Goal: Find contact information: Obtain details needed to contact an individual or organization

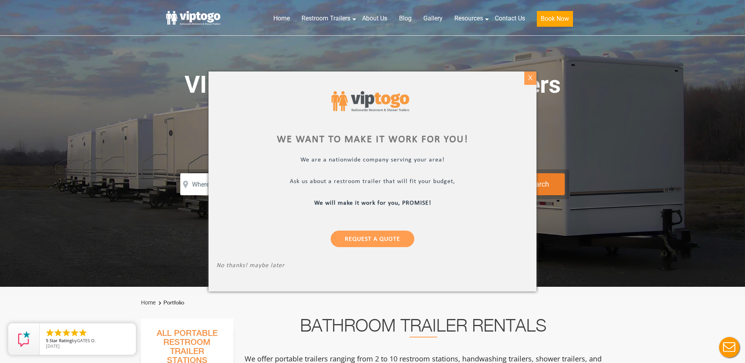
click at [530, 77] on div "X" at bounding box center [530, 77] width 12 height 13
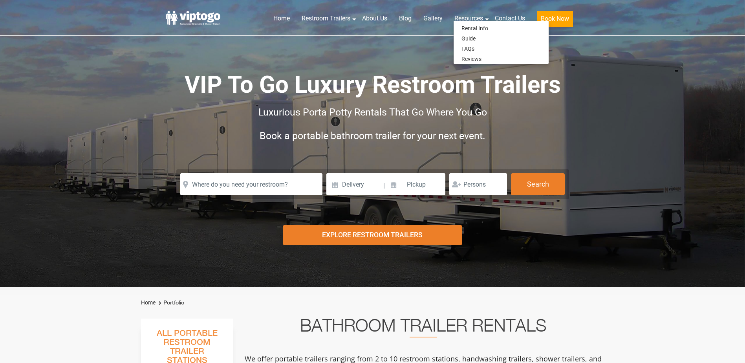
click at [699, 195] on div "Risk-Free Reservation! Free cancellation up to 48 hours before delivery. Book n…" at bounding box center [372, 143] width 745 height 287
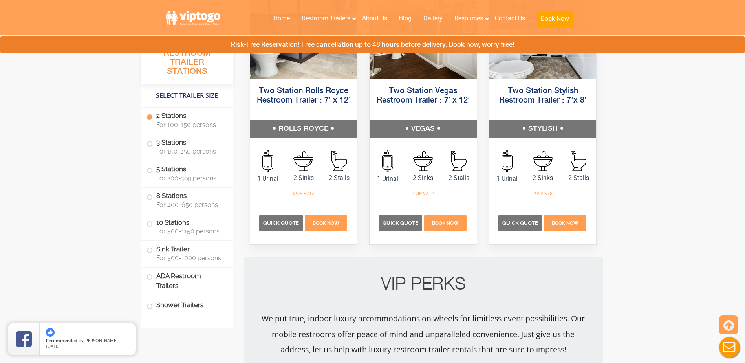
scroll to position [550, 0]
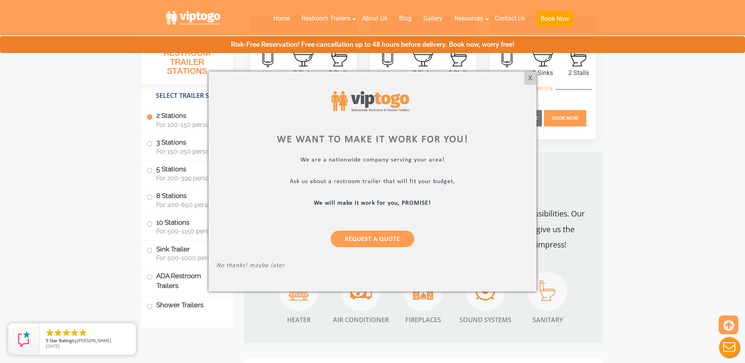
drag, startPoint x: 532, startPoint y: 75, endPoint x: 544, endPoint y: 91, distance: 20.7
click at [532, 75] on div "X" at bounding box center [530, 77] width 12 height 13
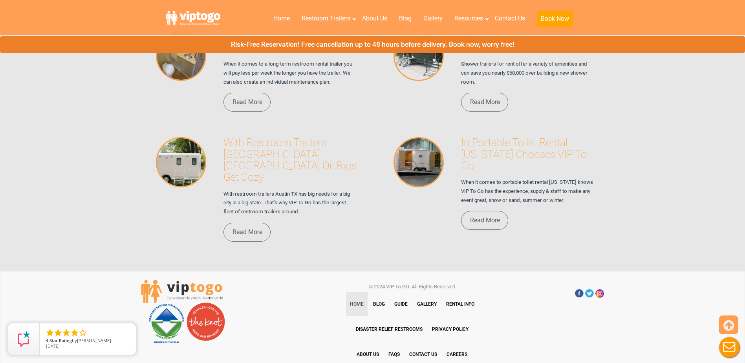
scroll to position [5391, 0]
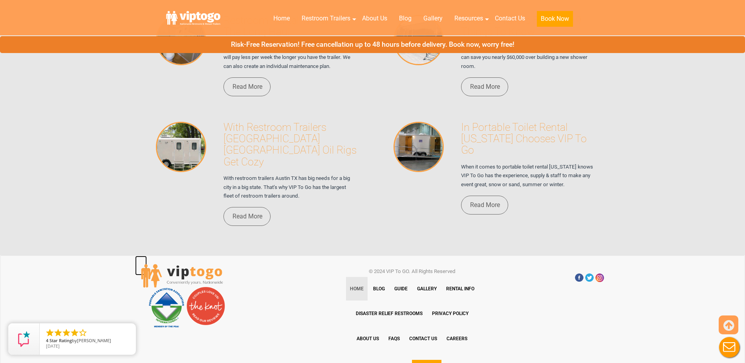
click at [183, 264] on img at bounding box center [182, 276] width 82 height 24
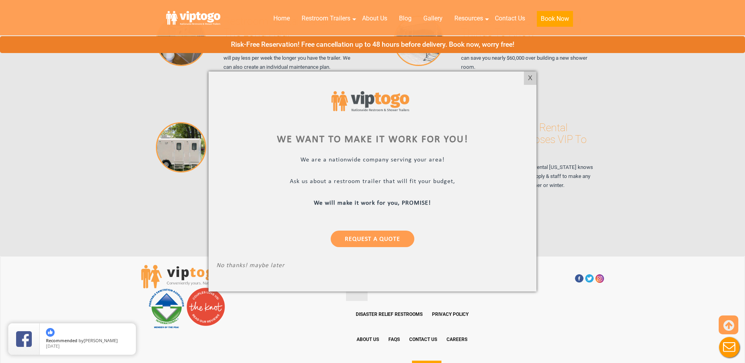
scroll to position [5400, 0]
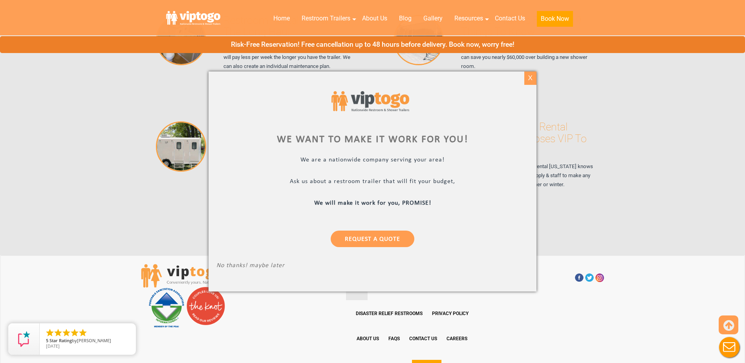
click at [531, 79] on div "X" at bounding box center [530, 77] width 12 height 13
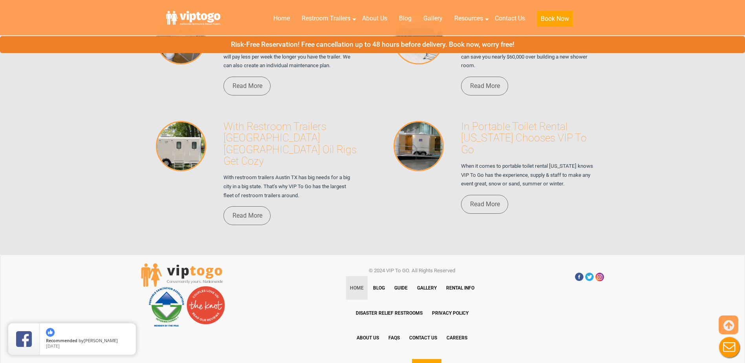
scroll to position [5389, 0]
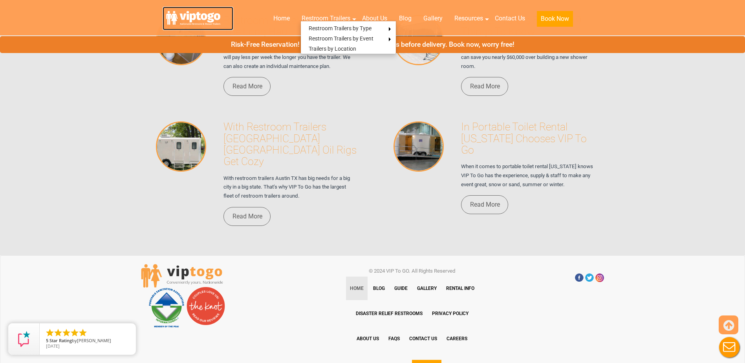
click at [192, 19] on link at bounding box center [198, 19] width 71 height 24
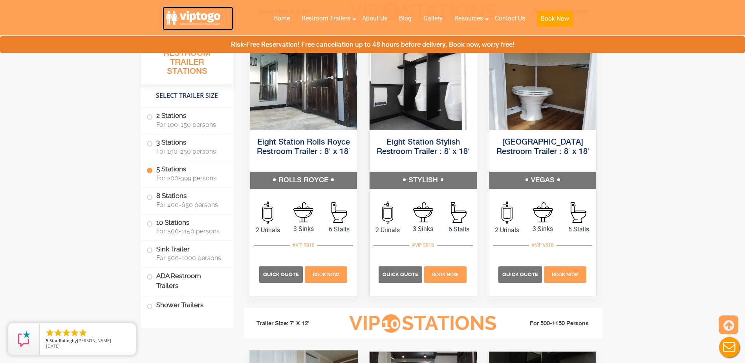
scroll to position [1414, 0]
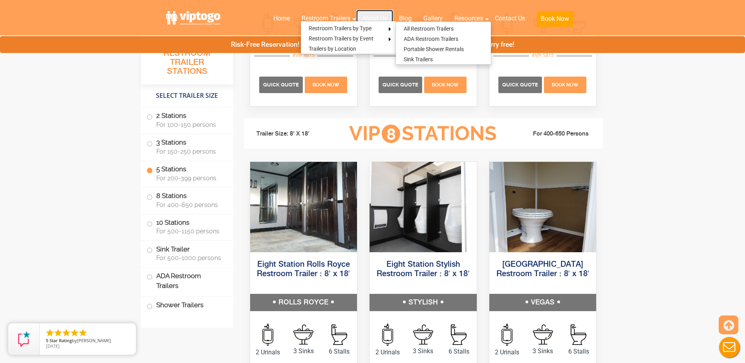
click at [369, 15] on link "About Us" at bounding box center [374, 18] width 37 height 17
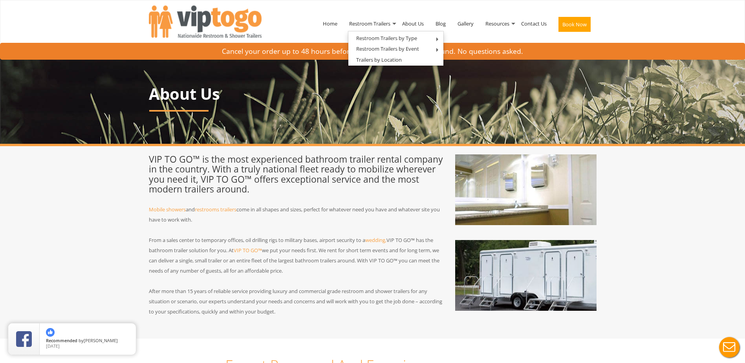
click at [575, 25] on button "Book Now" at bounding box center [574, 24] width 32 height 15
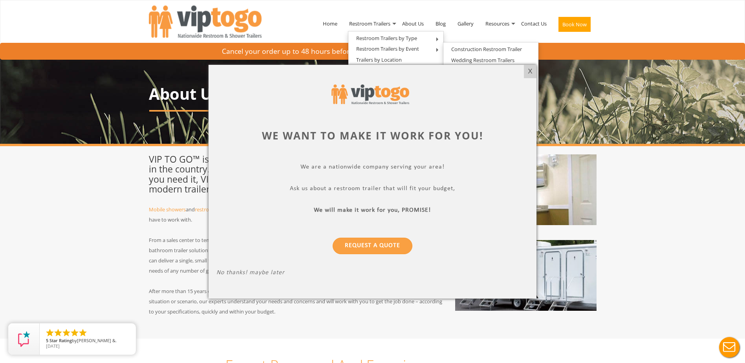
click at [265, 253] on p "Request a Quote" at bounding box center [372, 242] width 312 height 28
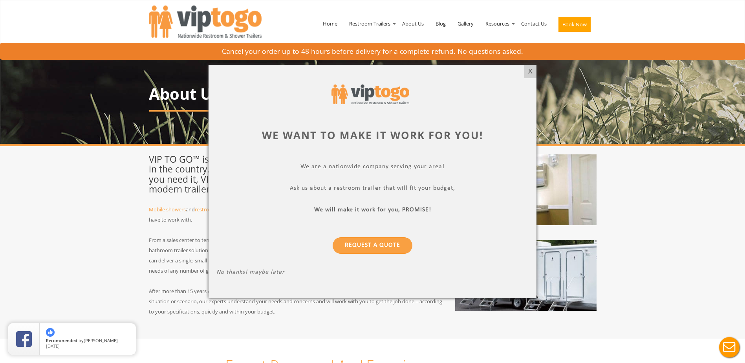
drag, startPoint x: 374, startPoint y: 93, endPoint x: 322, endPoint y: 144, distance: 73.3
click at [322, 144] on div "We want to make it work for you! We are a nationwide company serving your area!…" at bounding box center [373, 182] width 328 height 234
click at [528, 69] on div "X" at bounding box center [530, 71] width 12 height 13
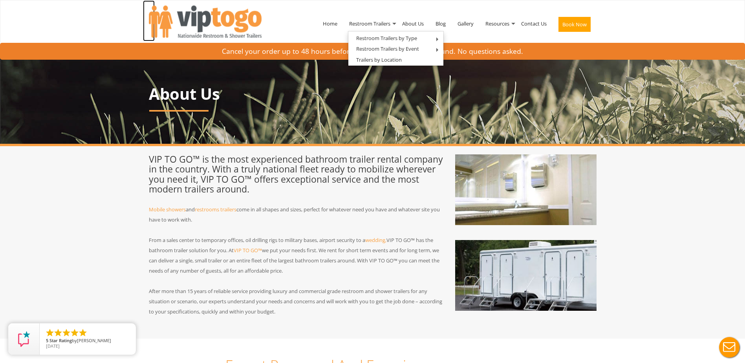
click at [189, 25] on img at bounding box center [205, 21] width 113 height 32
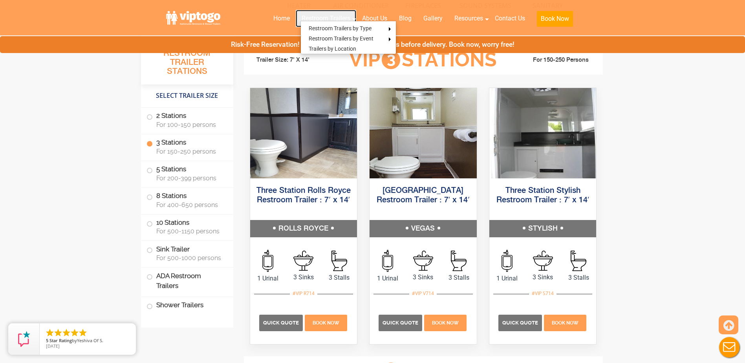
click at [324, 14] on link "Restroom Trailers" at bounding box center [326, 18] width 60 height 17
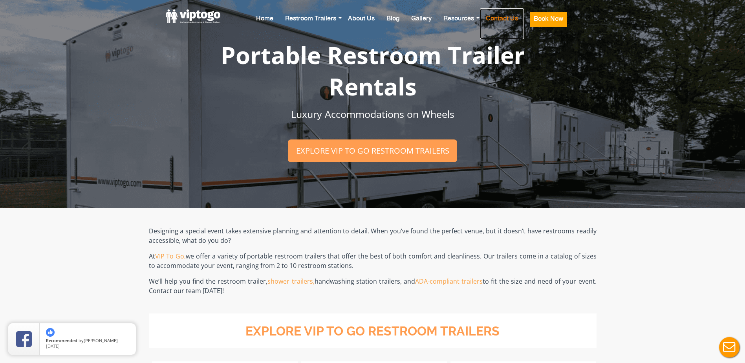
click at [497, 23] on link "Contact Us" at bounding box center [502, 23] width 44 height 31
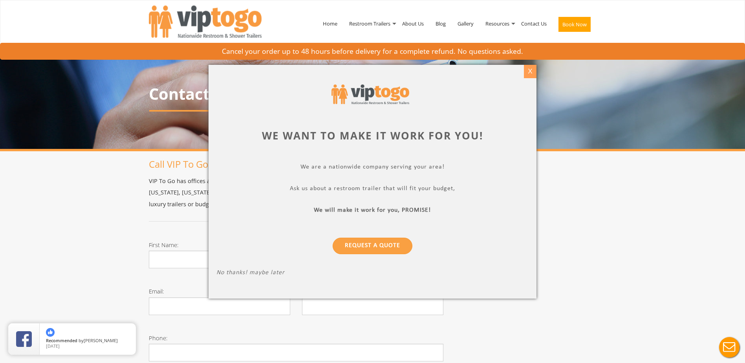
click at [529, 67] on div "X" at bounding box center [530, 71] width 12 height 13
